Goal: Task Accomplishment & Management: Manage account settings

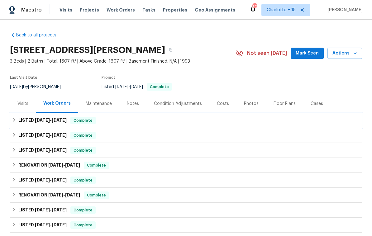
click at [57, 119] on span "[DATE]" at bounding box center [59, 120] width 15 height 4
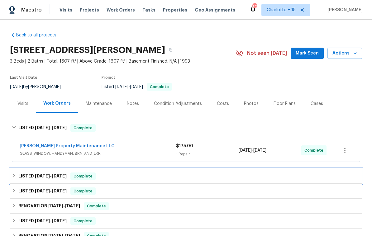
click at [36, 177] on span "[DATE]" at bounding box center [42, 176] width 15 height 4
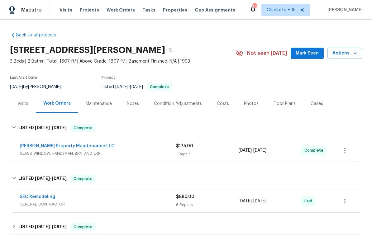
click at [48, 146] on link "[PERSON_NAME] Property Maintenance LLC" at bounding box center [67, 146] width 95 height 4
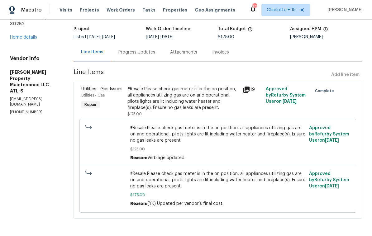
scroll to position [39, 0]
click at [208, 141] on span "#Resale Please check gas meter is in the on position, all appliances utilizing …" at bounding box center [218, 134] width 176 height 19
click at [229, 102] on div "#Resale Please check gas meter is in the on position, all appliances utilizing …" at bounding box center [184, 98] width 112 height 25
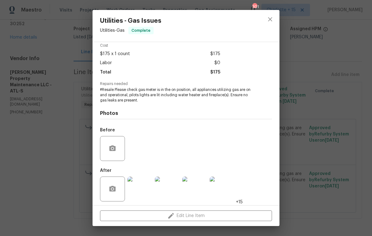
scroll to position [31, 0]
click at [140, 186] on img at bounding box center [140, 189] width 25 height 25
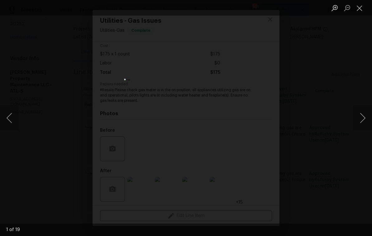
click at [362, 121] on button "Next image" at bounding box center [363, 118] width 19 height 25
click at [362, 119] on button "Next image" at bounding box center [363, 118] width 19 height 25
click at [362, 117] on button "Next image" at bounding box center [363, 118] width 19 height 25
click at [362, 118] on button "Next image" at bounding box center [363, 118] width 19 height 25
click at [360, 120] on button "Next image" at bounding box center [363, 118] width 19 height 25
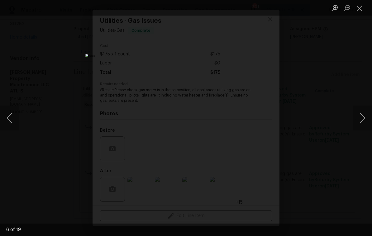
click at [362, 119] on button "Next image" at bounding box center [363, 118] width 19 height 25
click at [362, 120] on button "Next image" at bounding box center [363, 118] width 19 height 25
click at [364, 119] on button "Next image" at bounding box center [363, 118] width 19 height 25
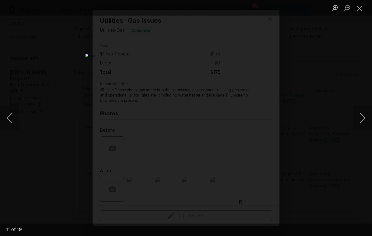
click at [362, 121] on button "Next image" at bounding box center [363, 118] width 19 height 25
click at [361, 122] on button "Next image" at bounding box center [363, 118] width 19 height 25
click at [364, 120] on button "Next image" at bounding box center [363, 118] width 19 height 25
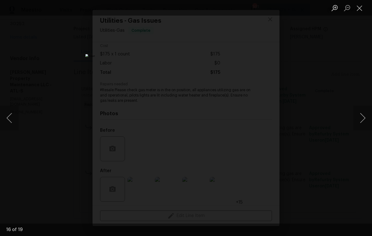
click at [365, 119] on button "Next image" at bounding box center [363, 118] width 19 height 25
click at [364, 119] on button "Next image" at bounding box center [363, 118] width 19 height 25
click at [363, 119] on button "Next image" at bounding box center [363, 118] width 19 height 25
click at [364, 118] on button "Next image" at bounding box center [363, 118] width 19 height 25
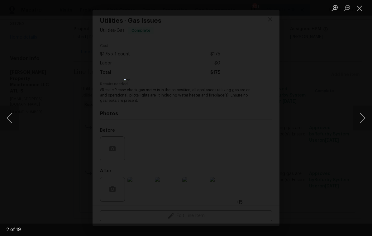
click at [362, 8] on button "Close lightbox" at bounding box center [360, 7] width 12 height 11
